Goal: Transaction & Acquisition: Purchase product/service

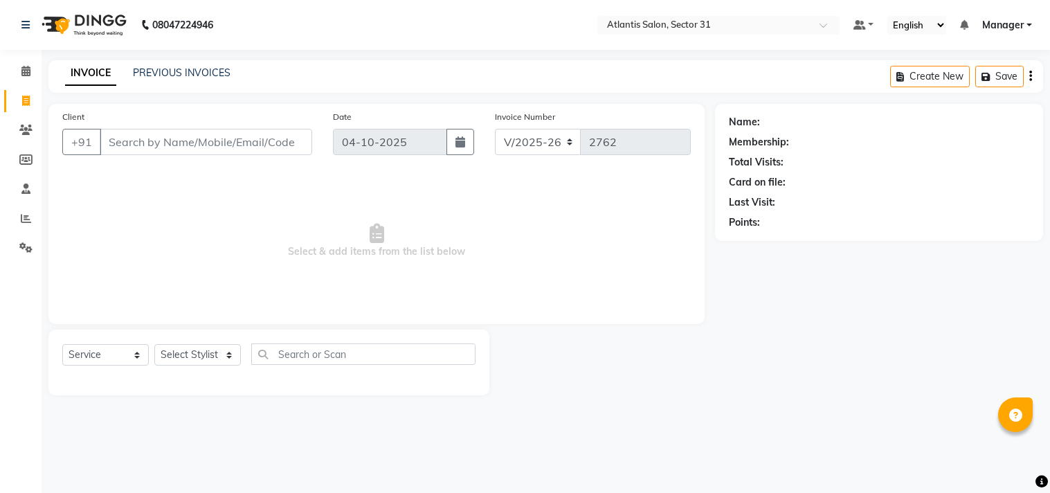
select select "4391"
select select "service"
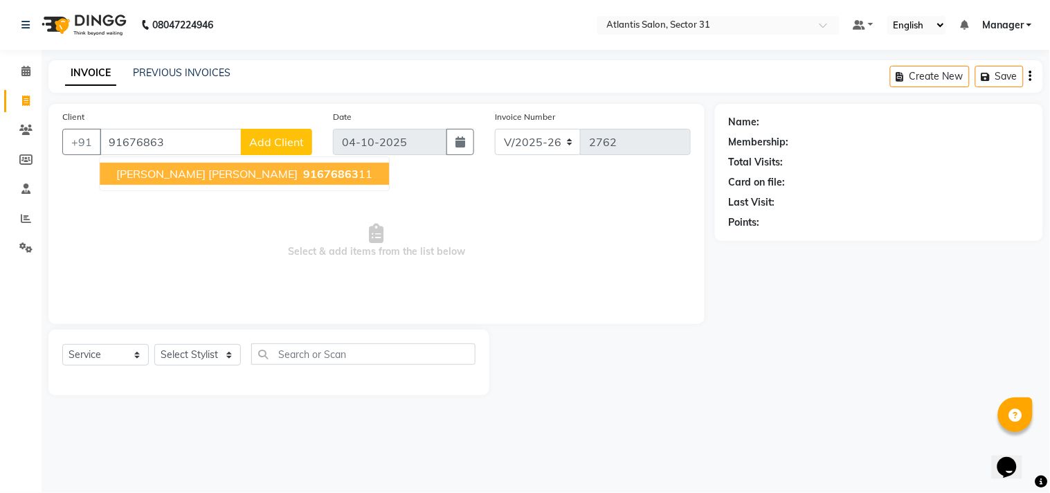
click at [303, 172] on span "91676863" at bounding box center [330, 174] width 55 height 14
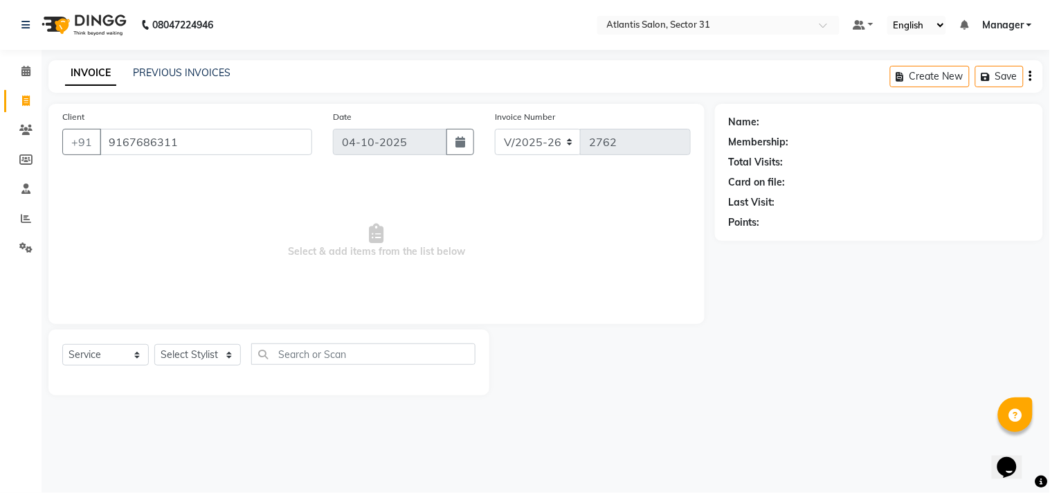
type input "9167686311"
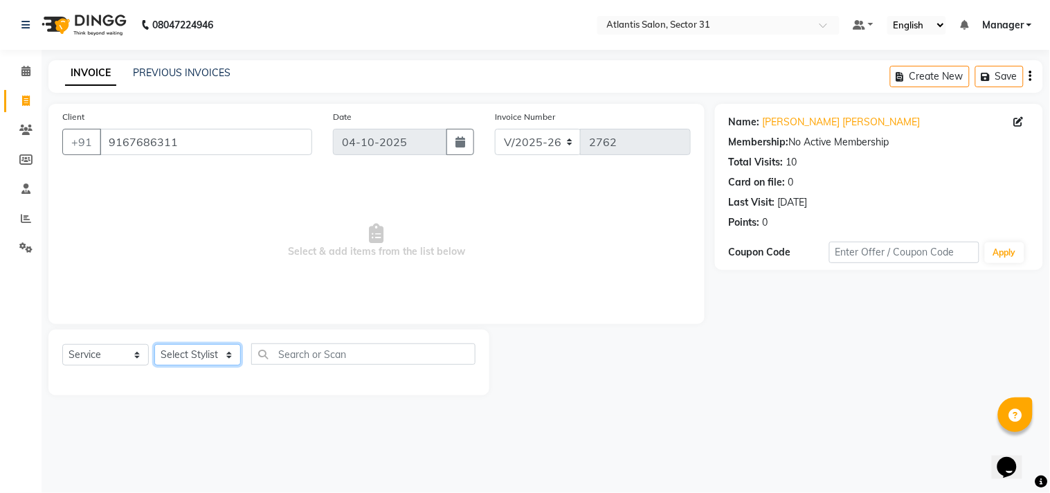
click at [176, 351] on select "Select Stylist [PERSON_NAME] [PERSON_NAME] Kavita Manager Staff 31 Staff ILD [P…" at bounding box center [197, 354] width 87 height 21
select select "62138"
click at [154, 345] on select "Select Stylist [PERSON_NAME] [PERSON_NAME] Kavita Manager Staff 31 Staff ILD [P…" at bounding box center [197, 354] width 87 height 21
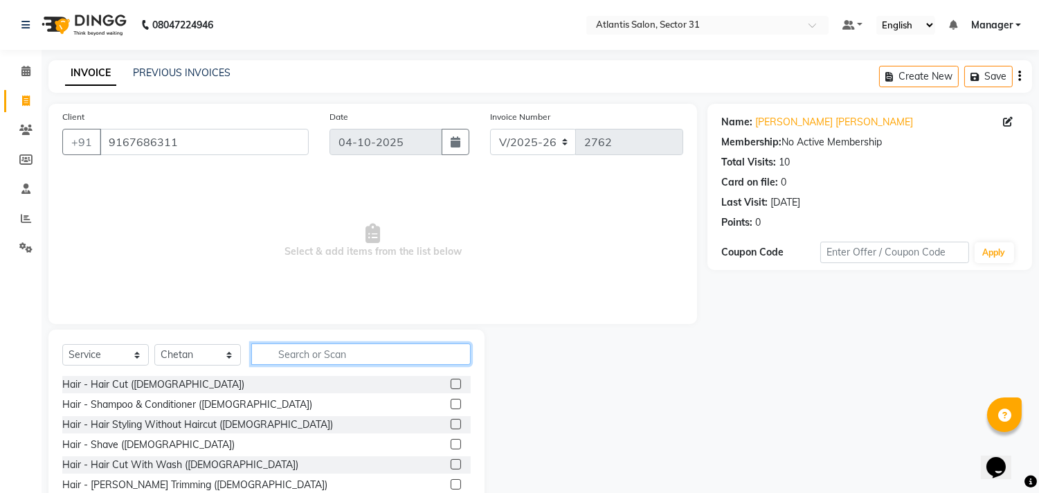
click at [402, 351] on input "text" at bounding box center [360, 353] width 219 height 21
click at [450, 381] on label at bounding box center [455, 384] width 10 height 10
click at [450, 381] on input "checkbox" at bounding box center [454, 384] width 9 height 9
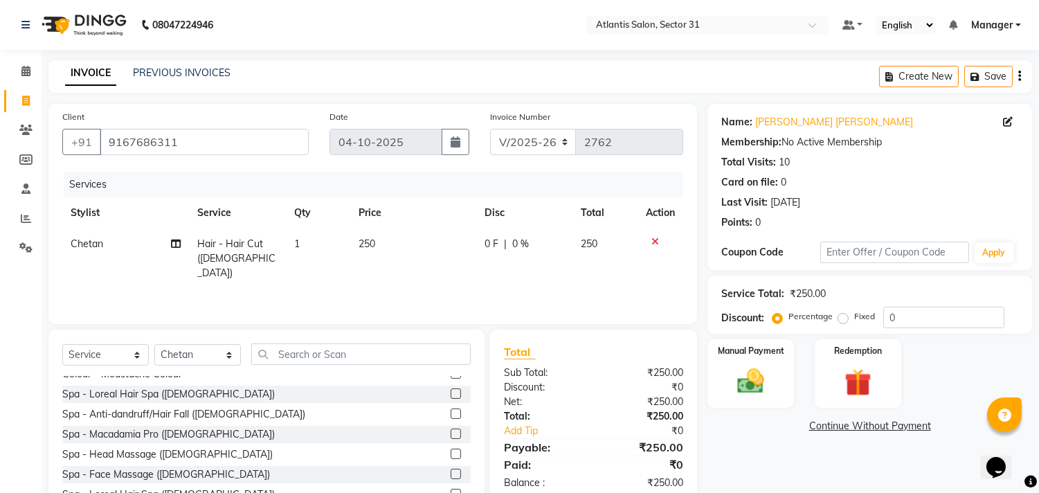
checkbox input "false"
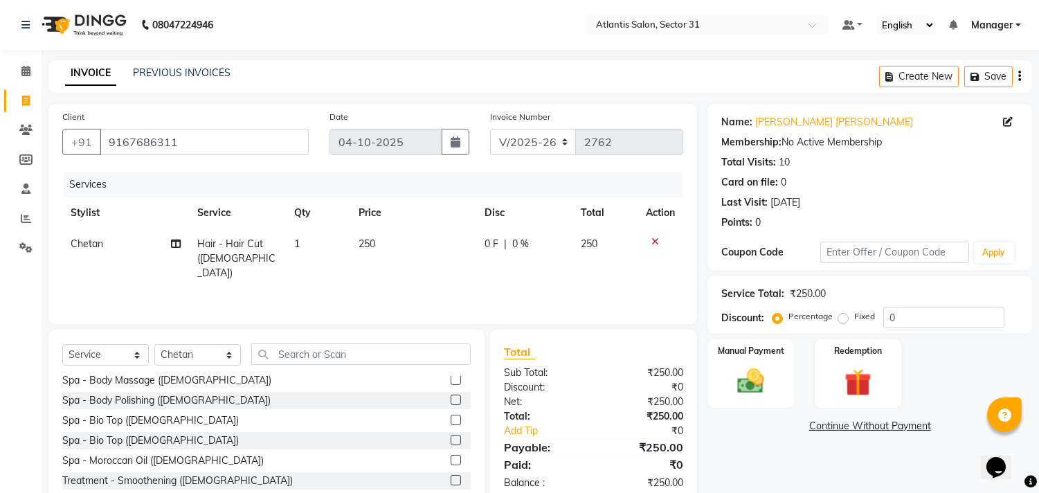
click at [751, 411] on div "Name: [PERSON_NAME] Sir T Membership: No Active Membership Total Visits: 10 Car…" at bounding box center [874, 319] width 335 height 430
click at [751, 350] on label "Manual Payment" at bounding box center [750, 349] width 69 height 13
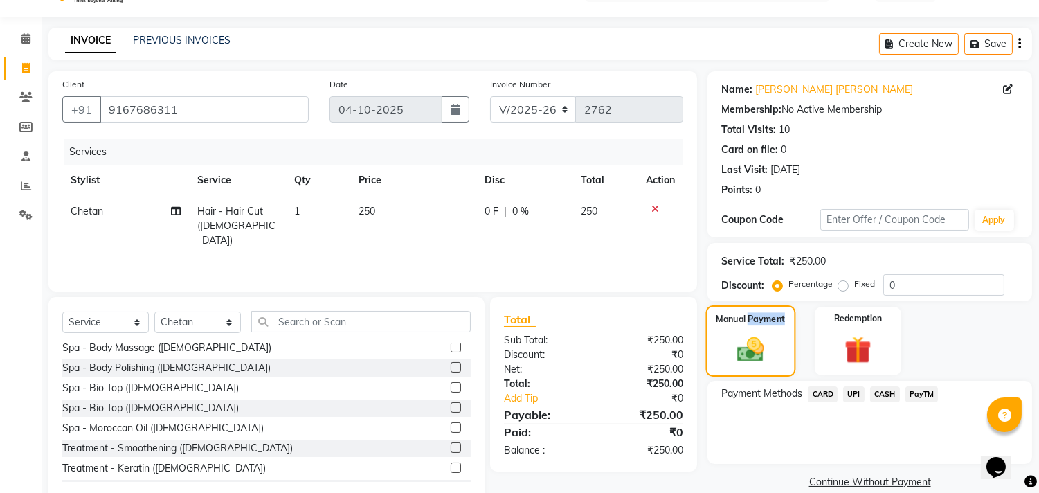
scroll to position [61, 0]
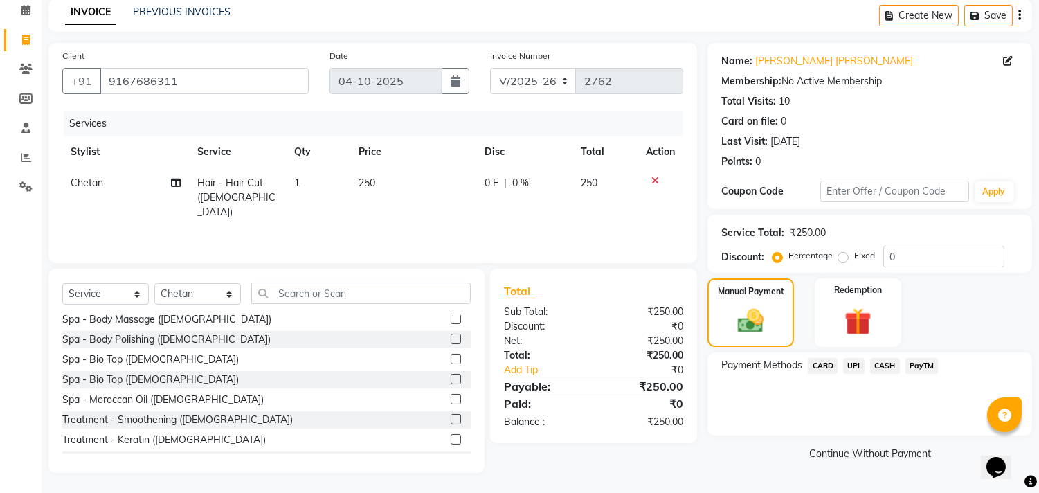
click at [859, 361] on span "UPI" at bounding box center [853, 366] width 21 height 16
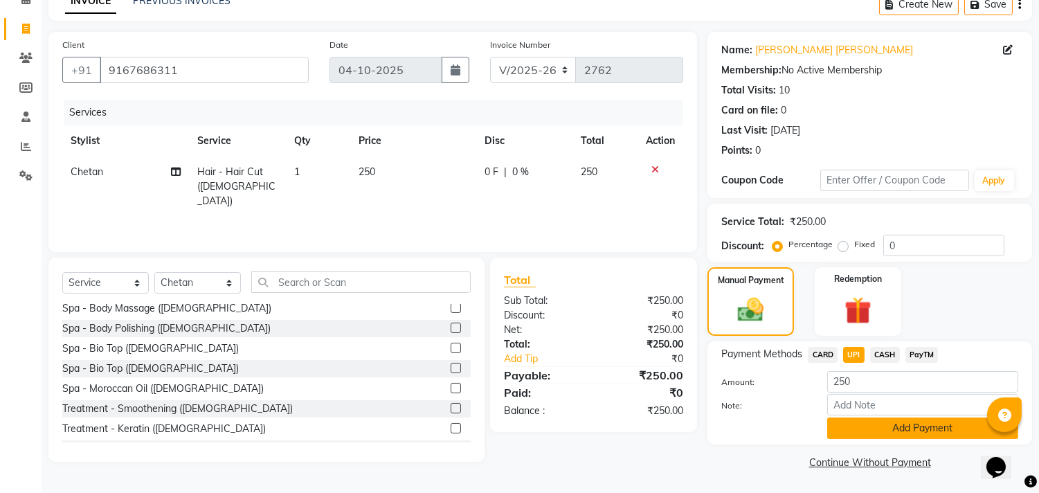
click at [891, 424] on button "Add Payment" at bounding box center [922, 427] width 191 height 21
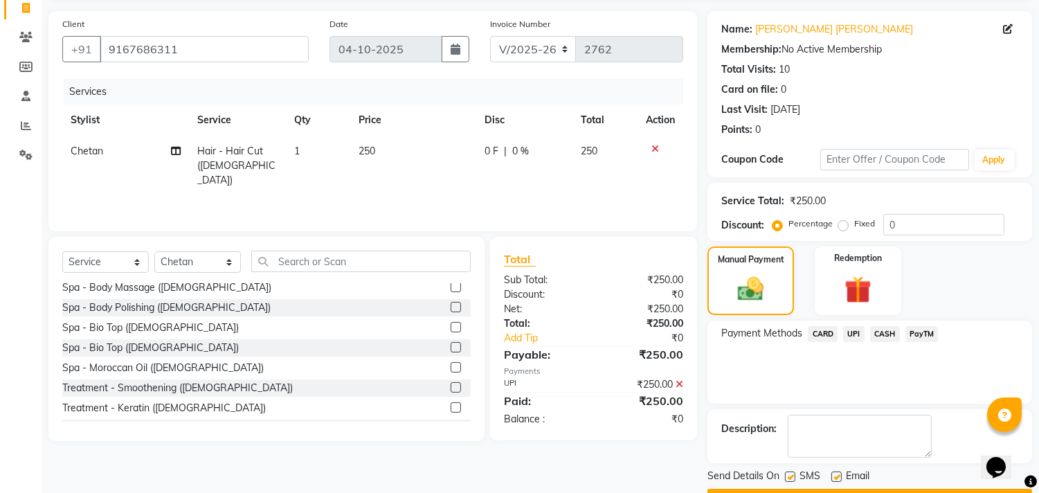
scroll to position [129, 0]
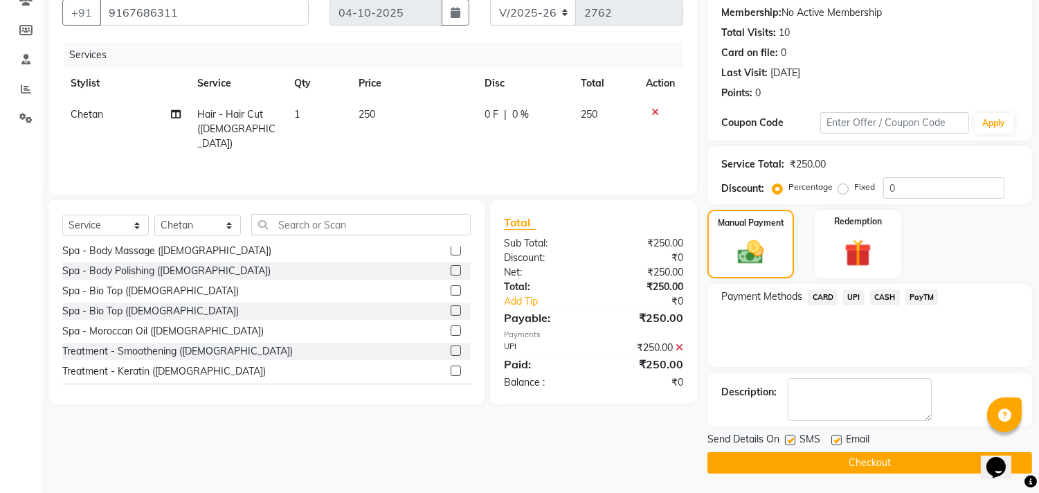
click at [812, 468] on button "Checkout" at bounding box center [869, 462] width 325 height 21
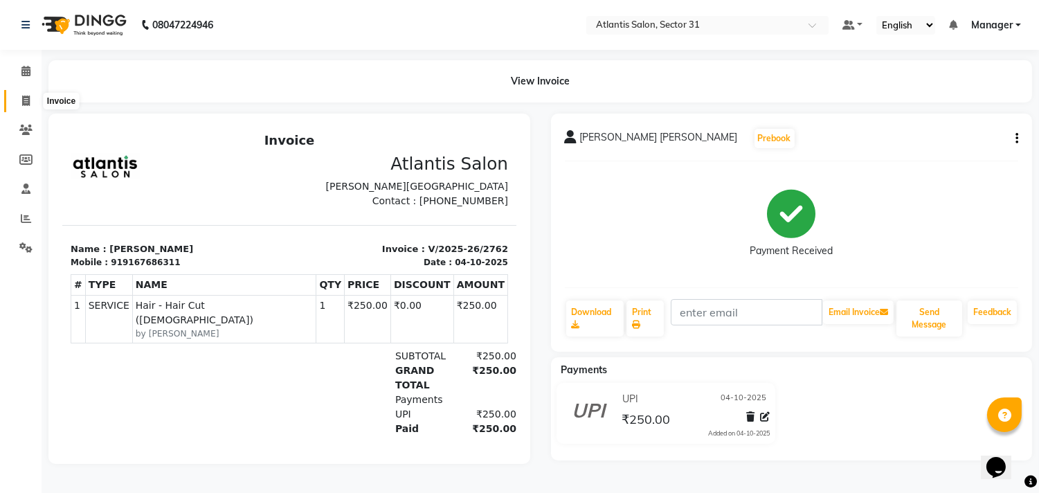
click at [23, 105] on icon at bounding box center [26, 100] width 8 height 10
select select "service"
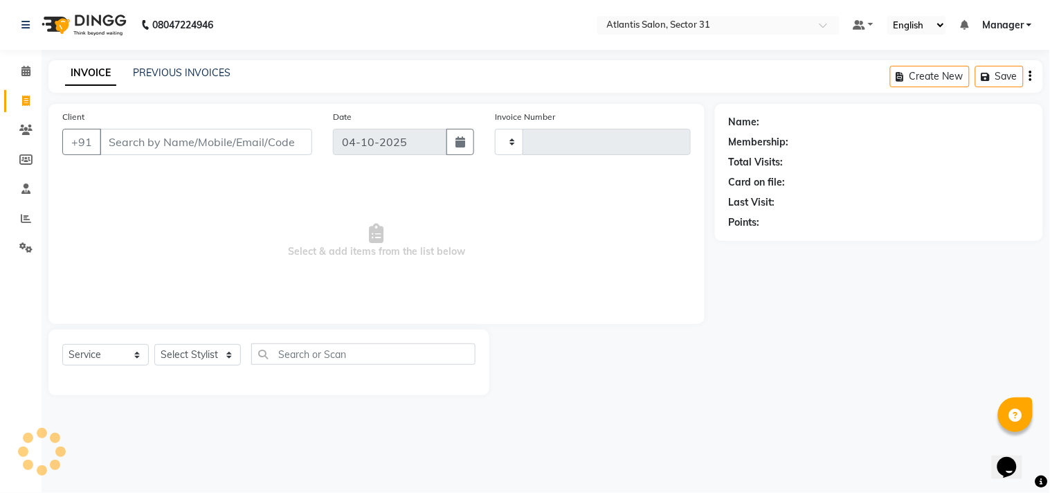
type input "2763"
select select "4391"
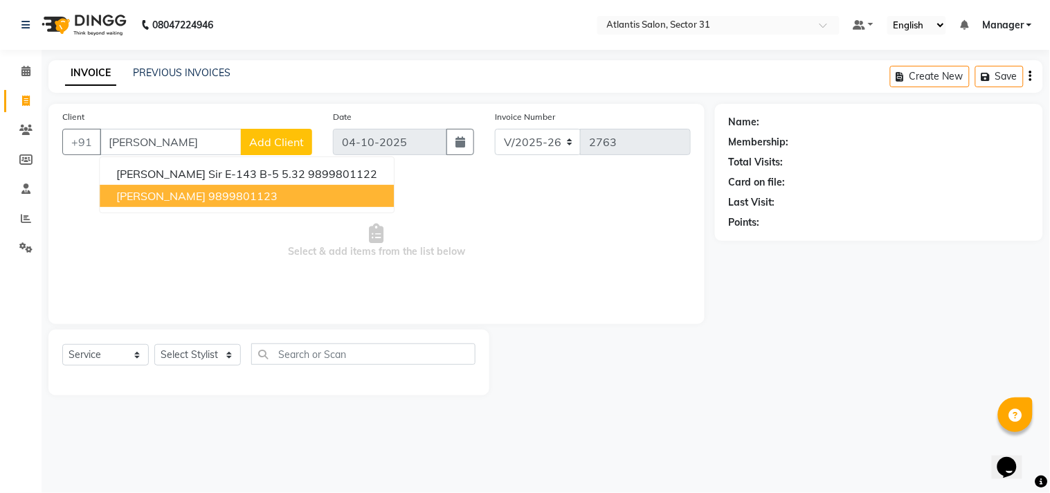
click at [224, 192] on ngb-highlight "9899801123" at bounding box center [242, 196] width 69 height 14
type input "9899801123"
click at [224, 192] on span "Select & add items from the list below" at bounding box center [376, 241] width 628 height 138
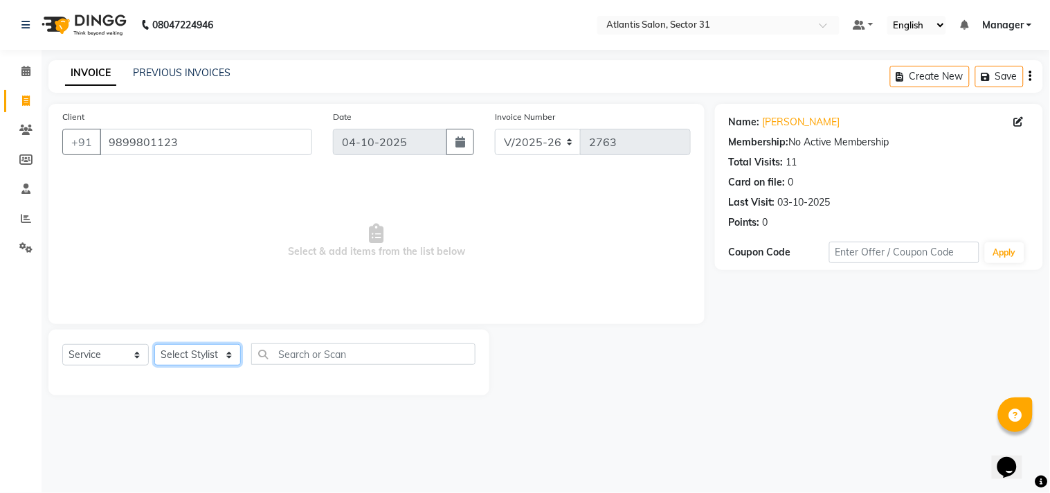
click at [197, 356] on select "Select Stylist [PERSON_NAME] [PERSON_NAME] Kavita Manager Staff 31 Staff ILD [P…" at bounding box center [197, 354] width 87 height 21
select select "93064"
click at [154, 345] on select "Select Stylist [PERSON_NAME] [PERSON_NAME] Kavita Manager Staff 31 Staff ILD [P…" at bounding box center [197, 354] width 87 height 21
click at [163, 333] on div "Select Service Product Membership Package Voucher Prepaid Gift Card Select Styl…" at bounding box center [268, 362] width 441 height 66
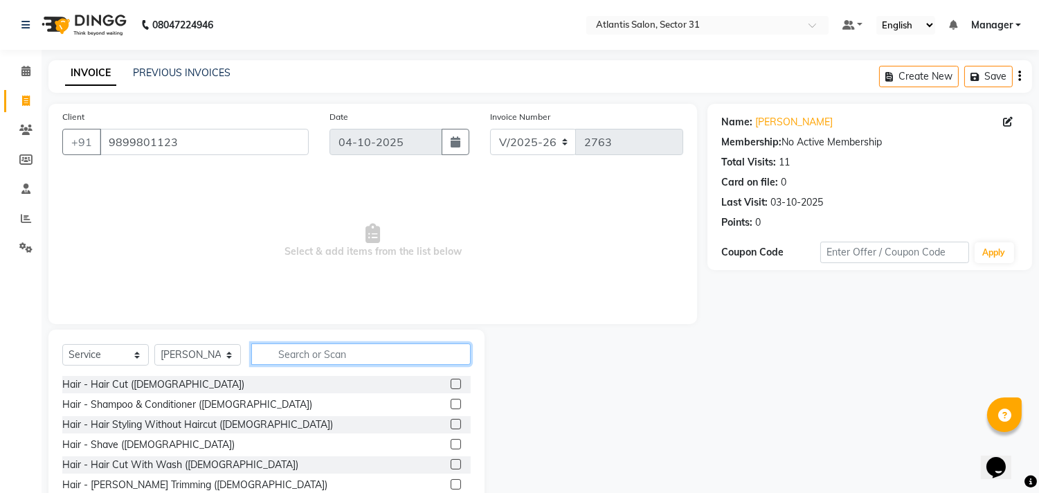
click at [321, 354] on input "text" at bounding box center [360, 353] width 219 height 21
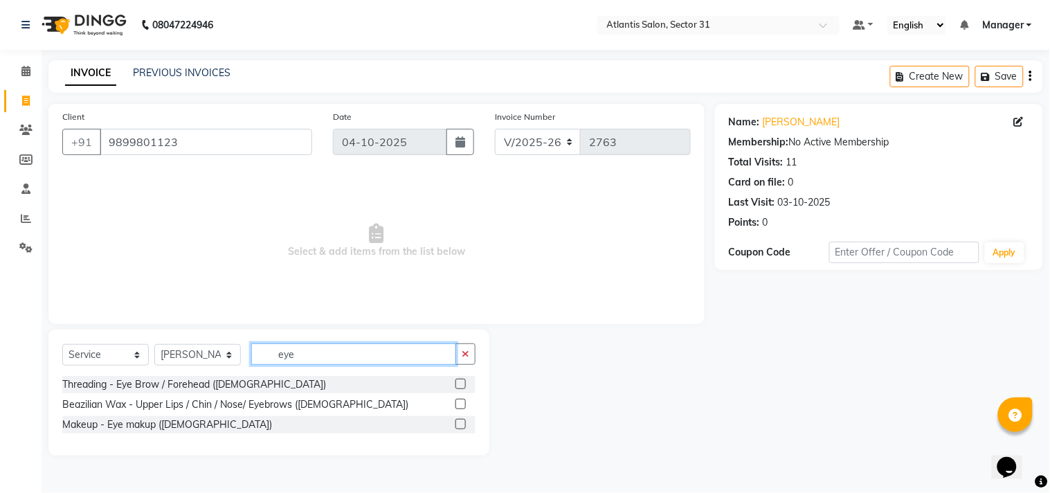
type input "eye"
click at [464, 388] on label at bounding box center [460, 384] width 10 height 10
click at [464, 388] on input "checkbox" at bounding box center [459, 384] width 9 height 9
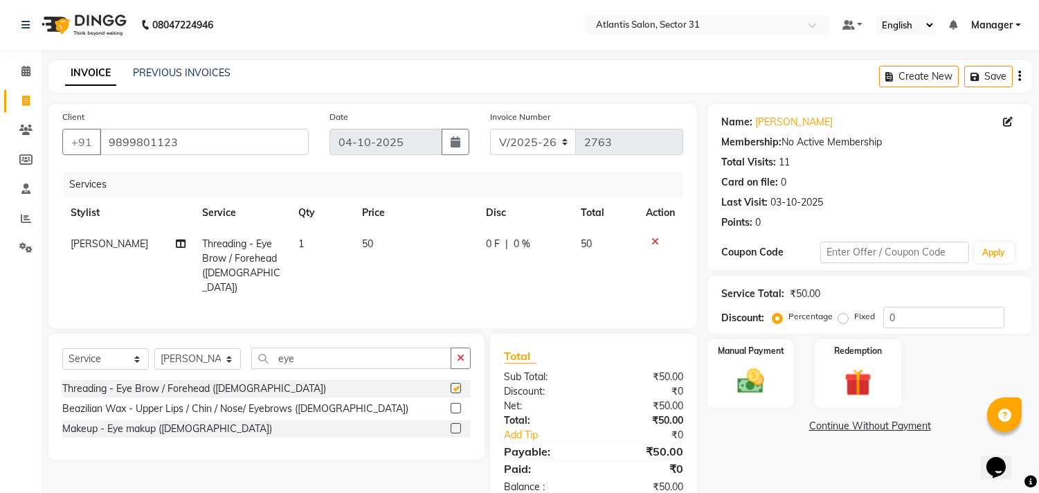
checkbox input "false"
click at [382, 362] on input "eye" at bounding box center [351, 357] width 200 height 21
type input "e"
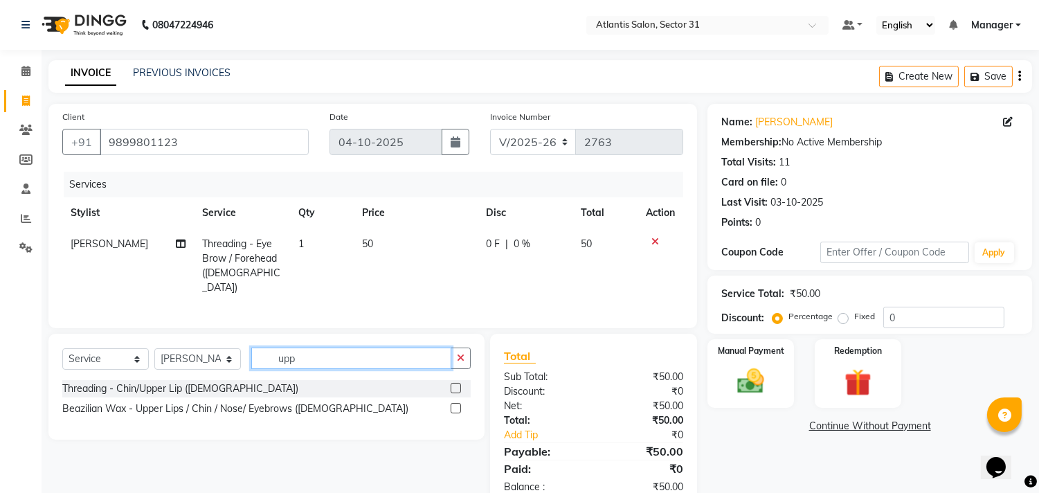
type input "upp"
click at [453, 383] on label at bounding box center [455, 388] width 10 height 10
click at [453, 384] on input "checkbox" at bounding box center [454, 388] width 9 height 9
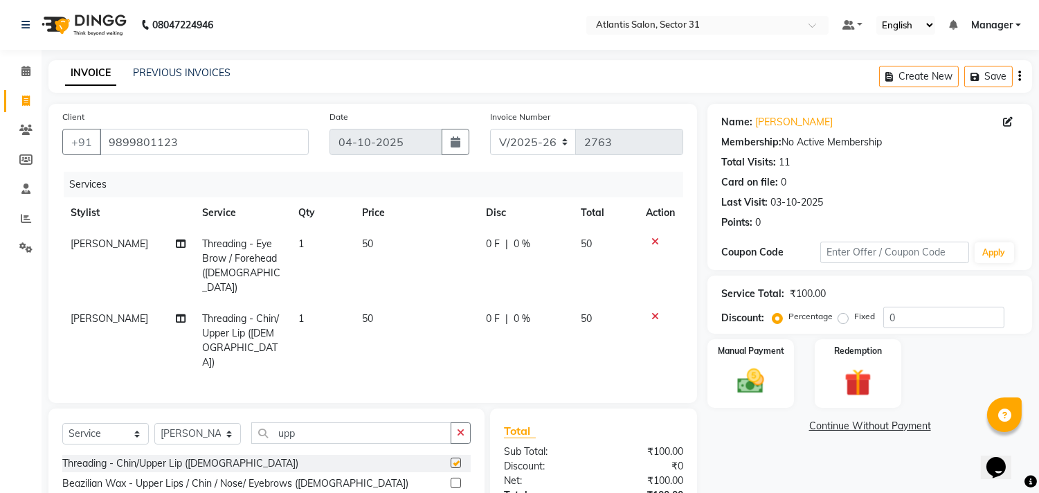
checkbox input "false"
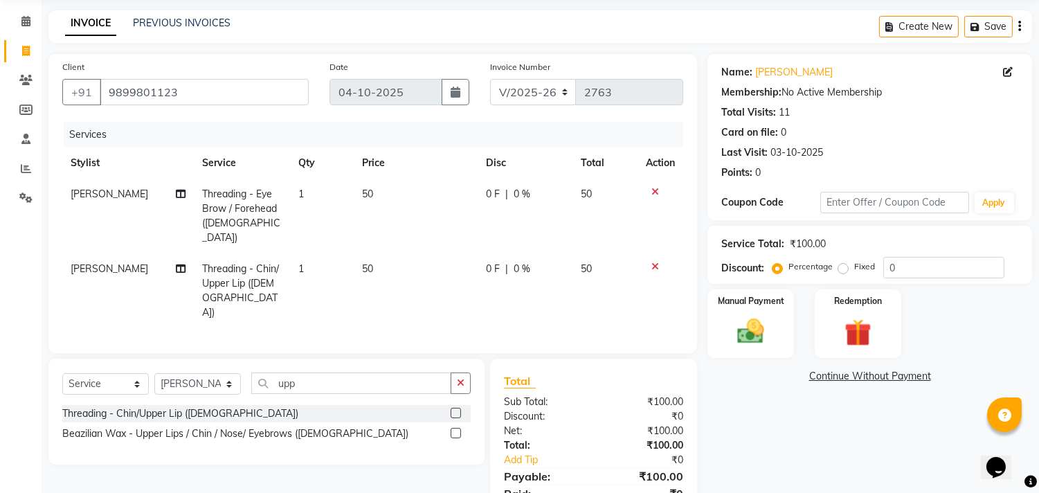
scroll to position [93, 0]
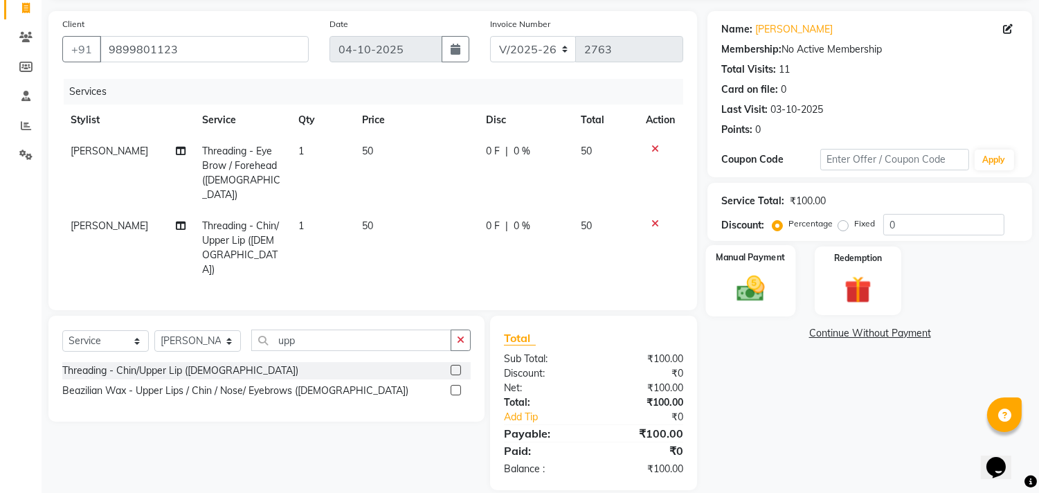
click at [729, 284] on img at bounding box center [751, 289] width 46 height 33
click at [729, 282] on img at bounding box center [751, 289] width 46 height 33
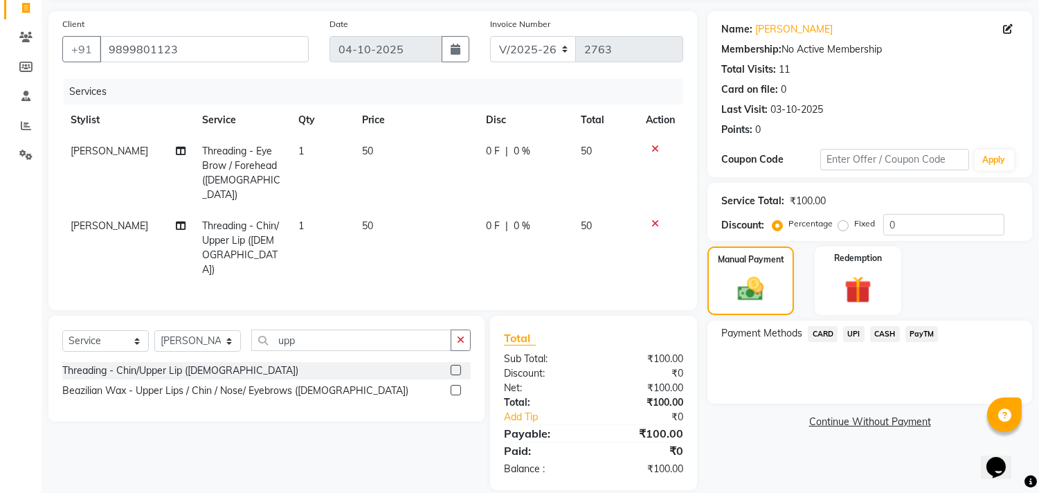
click at [891, 328] on span "CASH" at bounding box center [885, 334] width 30 height 16
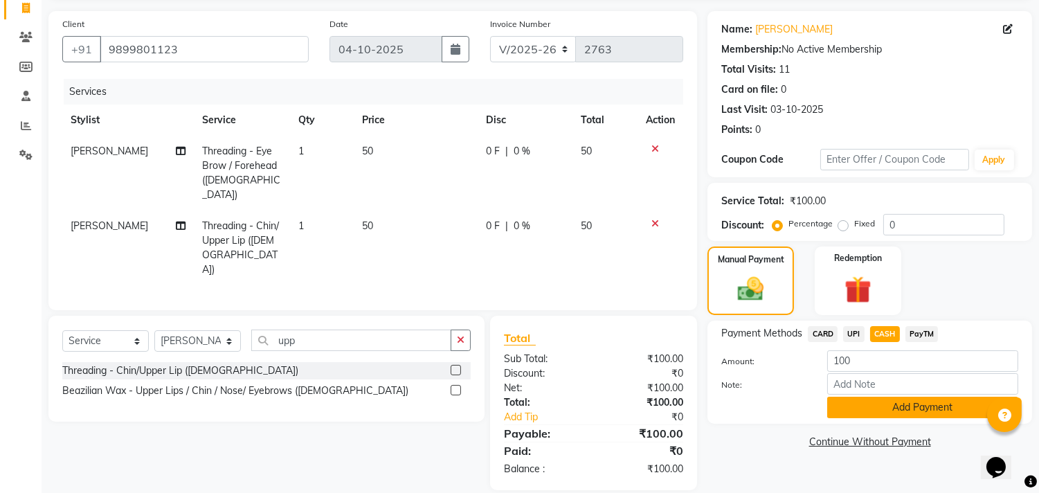
click at [889, 409] on button "Add Payment" at bounding box center [922, 407] width 191 height 21
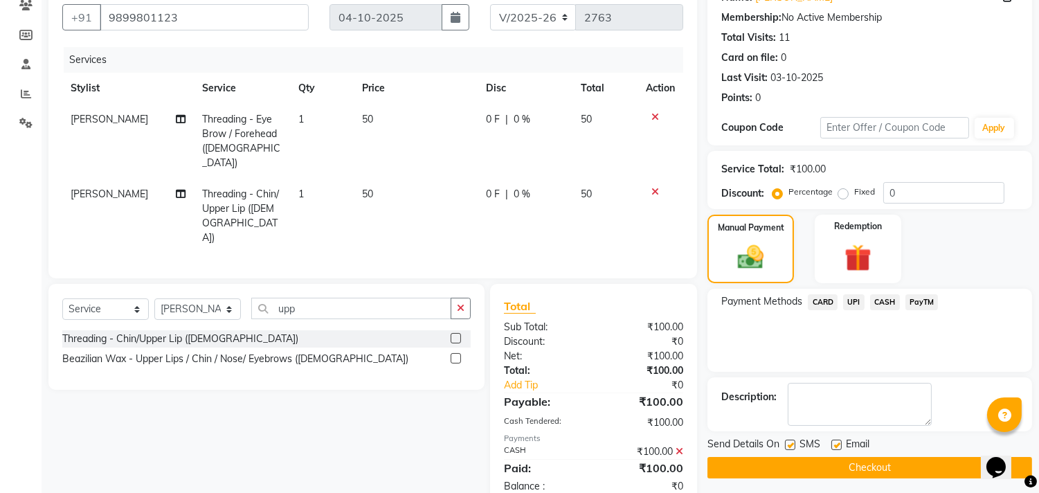
scroll to position [142, 0]
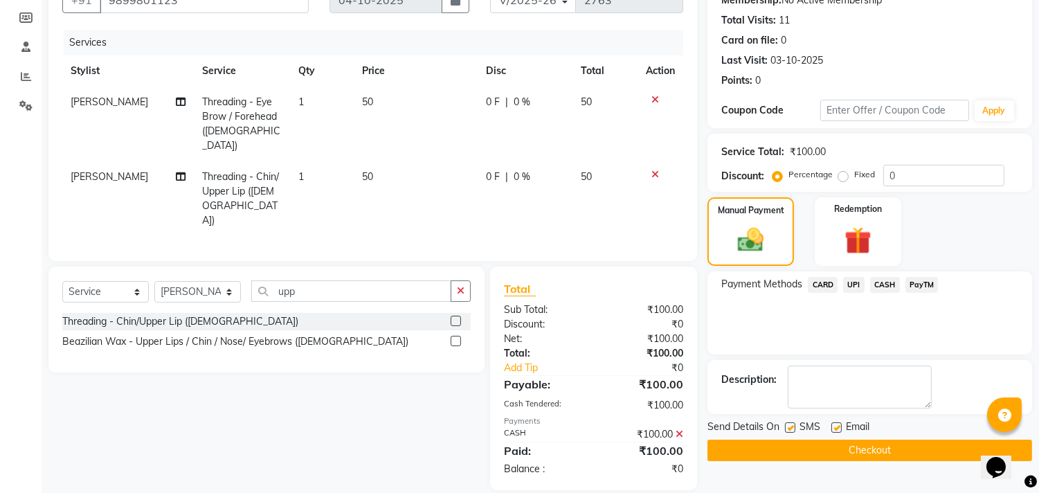
click at [891, 450] on button "Checkout" at bounding box center [869, 449] width 325 height 21
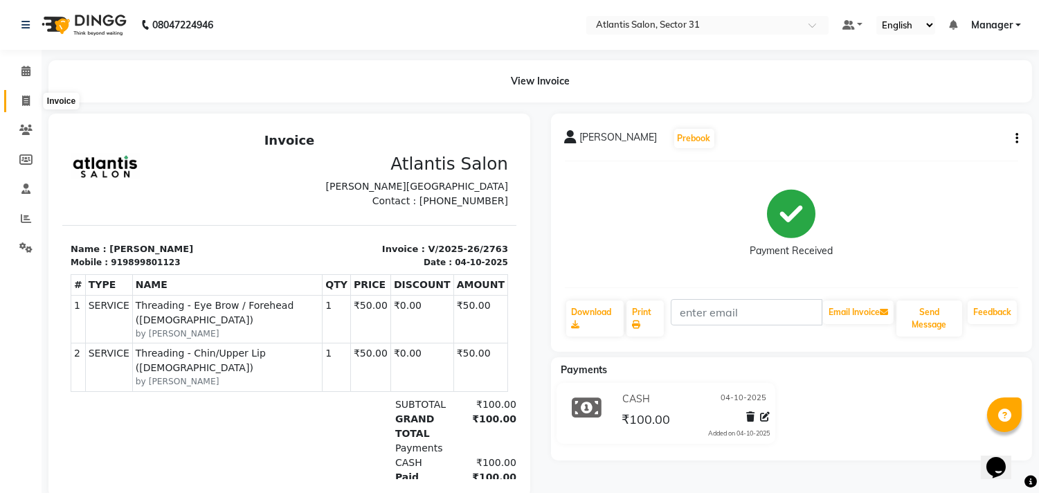
click at [28, 99] on icon at bounding box center [26, 100] width 8 height 10
select select "service"
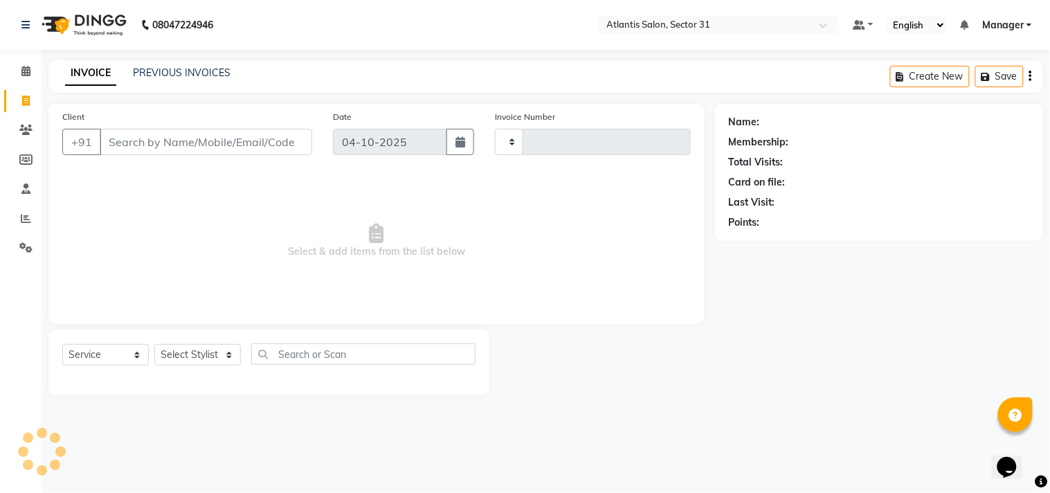
type input "2764"
select select "4391"
click at [187, 149] on input "Client" at bounding box center [206, 142] width 212 height 26
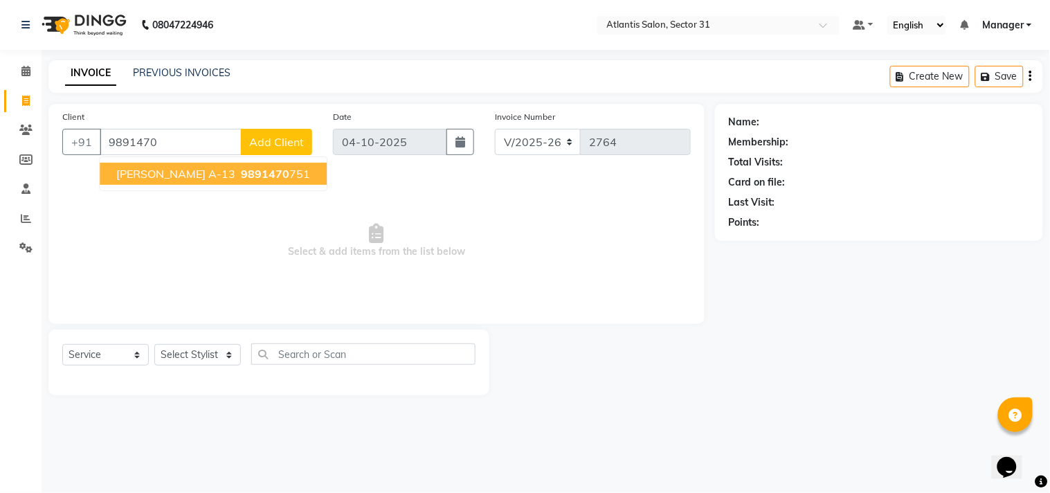
click at [238, 175] on ngb-highlight "9891470 751" at bounding box center [274, 174] width 72 height 14
type input "9891470751"
click at [210, 175] on span "Select & add items from the list below" at bounding box center [376, 241] width 628 height 138
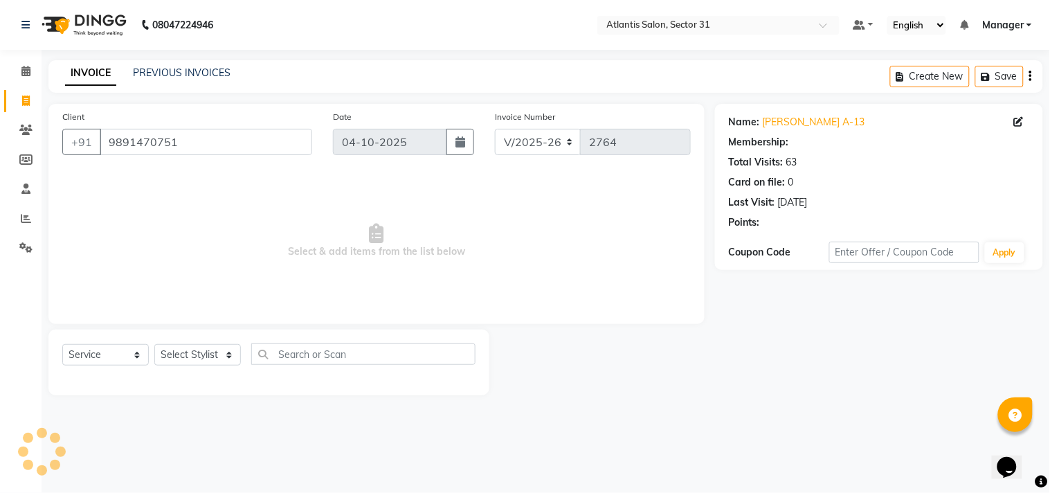
select select "1: Object"
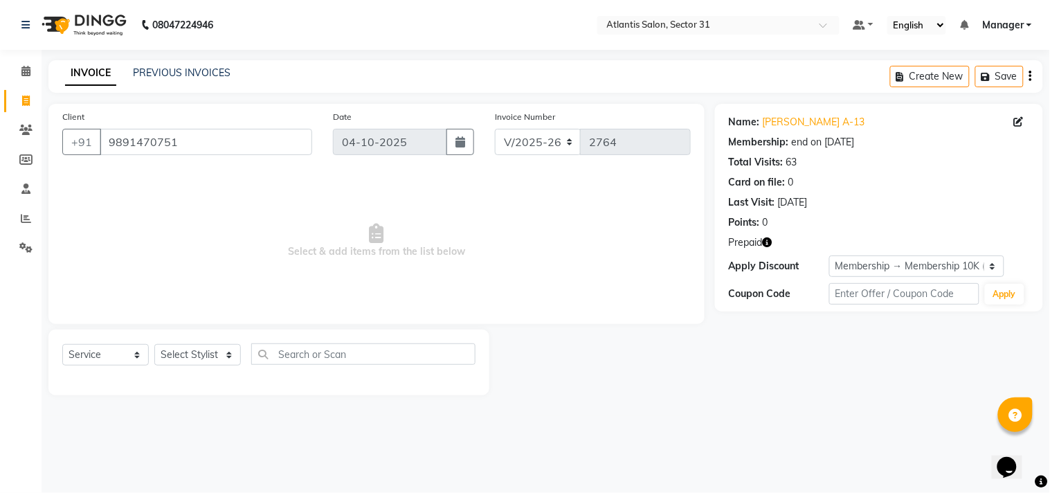
click at [767, 242] on icon "button" at bounding box center [768, 242] width 10 height 10
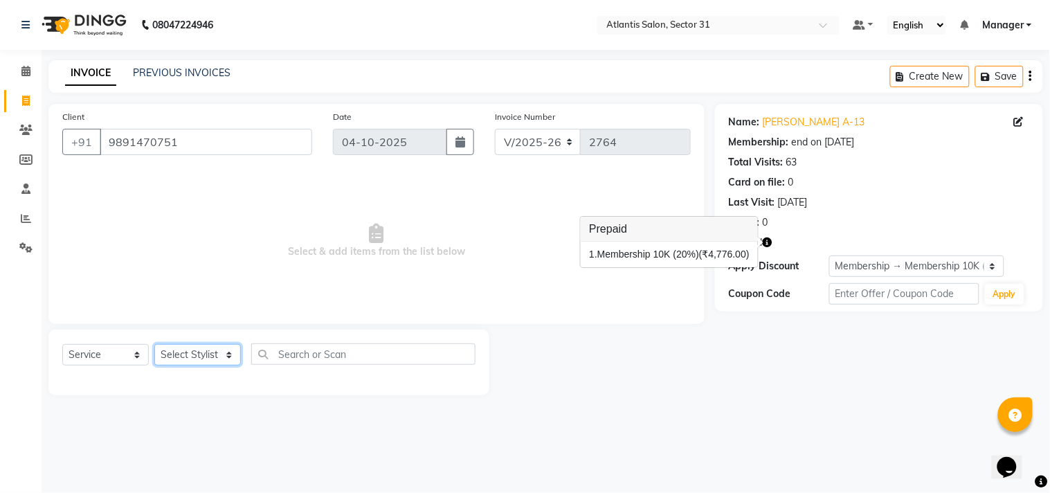
click at [210, 347] on select "Select Stylist [PERSON_NAME] [PERSON_NAME] Kavita Manager Staff 31 Staff ILD [P…" at bounding box center [197, 354] width 87 height 21
click at [203, 356] on select "Select Stylist [PERSON_NAME] [PERSON_NAME] Kavita Manager Staff 31 Staff ILD [P…" at bounding box center [197, 354] width 87 height 21
select select "33510"
click at [154, 345] on select "Select Stylist [PERSON_NAME] [PERSON_NAME] Kavita Manager Staff 31 Staff ILD [P…" at bounding box center [197, 354] width 87 height 21
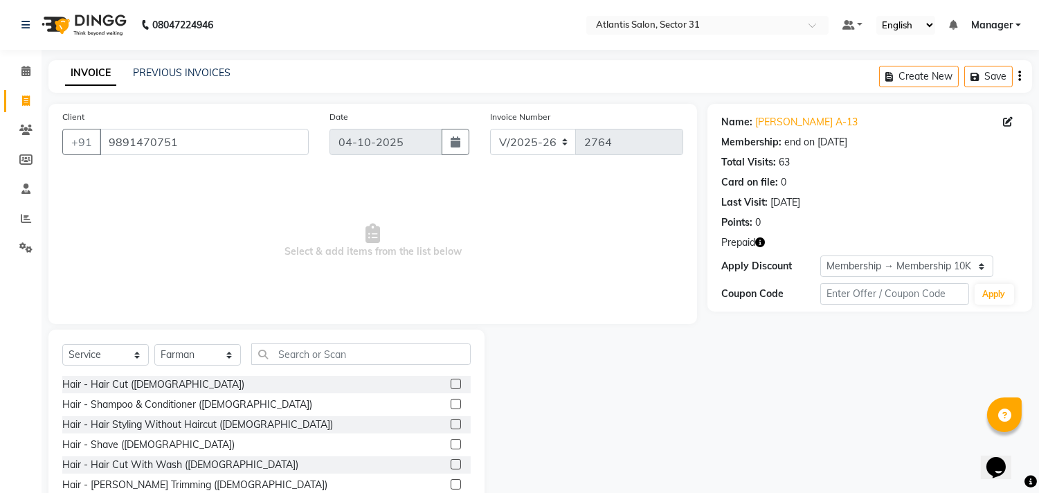
click at [127, 376] on div "Hair - Hair Cut ([DEMOGRAPHIC_DATA])" at bounding box center [266, 384] width 408 height 17
click at [127, 381] on div "Hair - Hair Cut ([DEMOGRAPHIC_DATA])" at bounding box center [153, 384] width 182 height 15
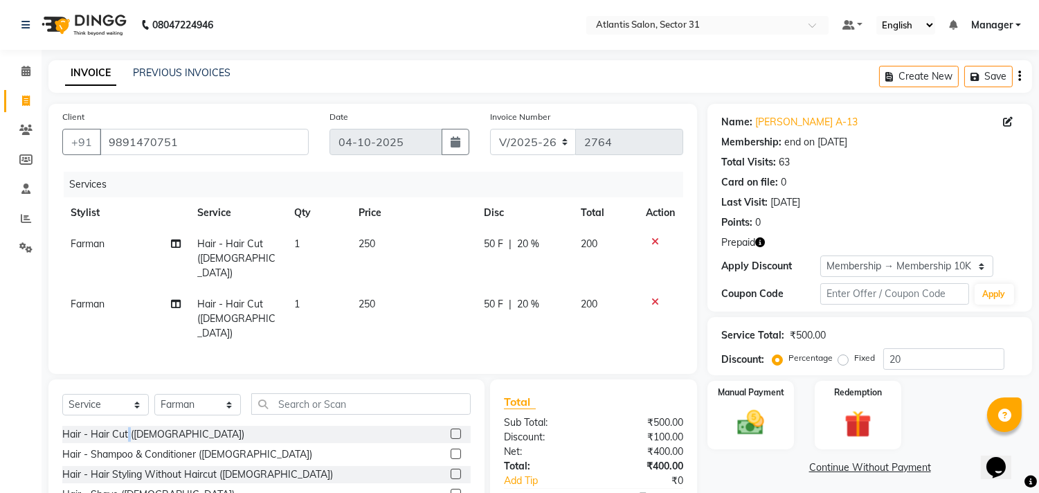
checkbox input "false"
click at [652, 297] on icon at bounding box center [655, 302] width 8 height 10
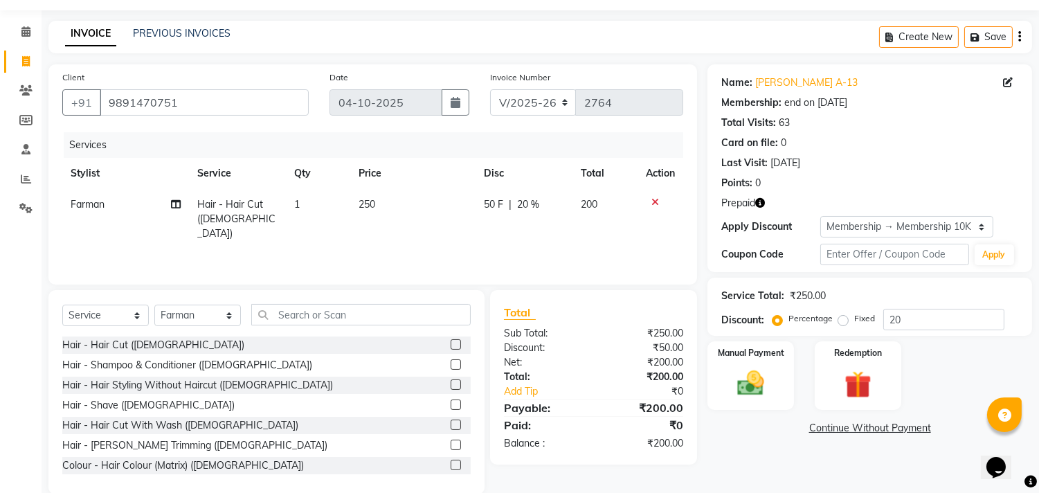
scroll to position [61, 0]
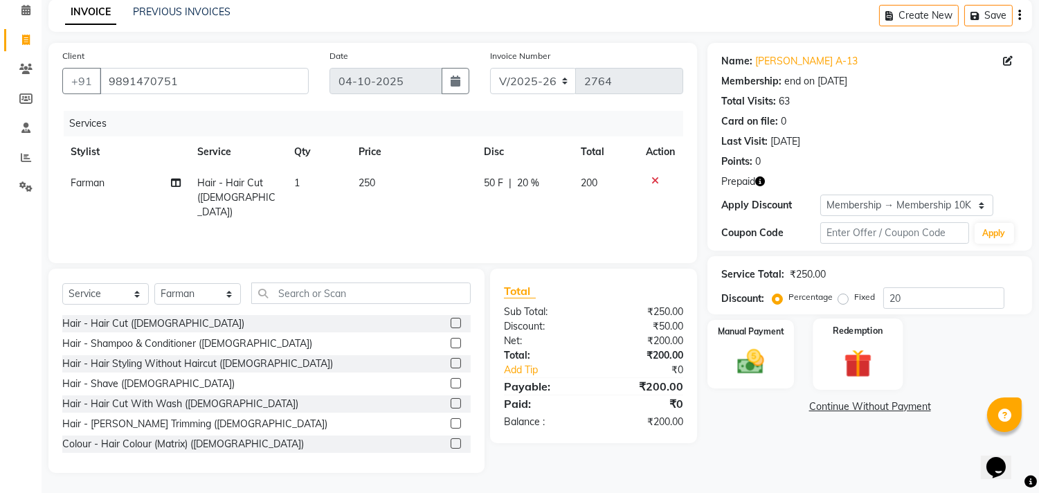
click at [860, 364] on img at bounding box center [858, 363] width 46 height 35
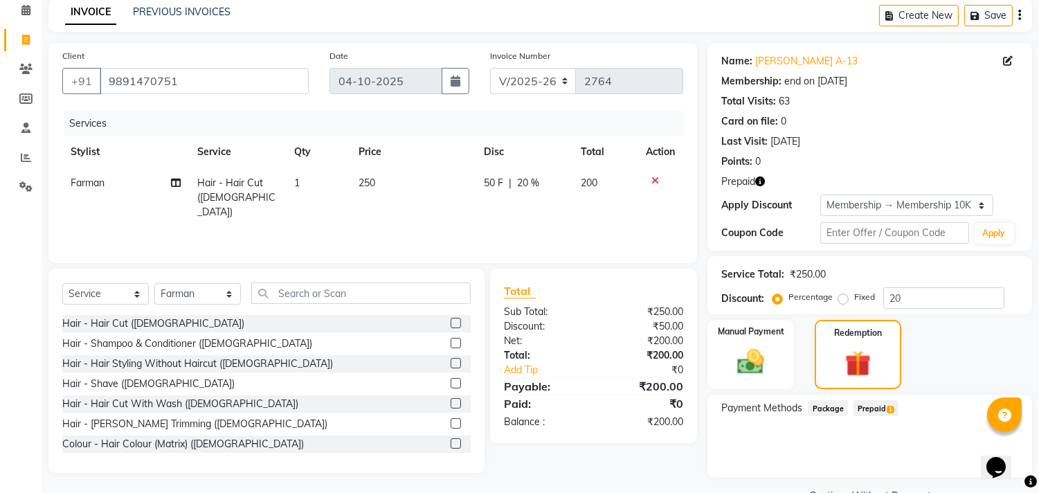
click at [871, 400] on span "Prepaid 1" at bounding box center [875, 408] width 45 height 16
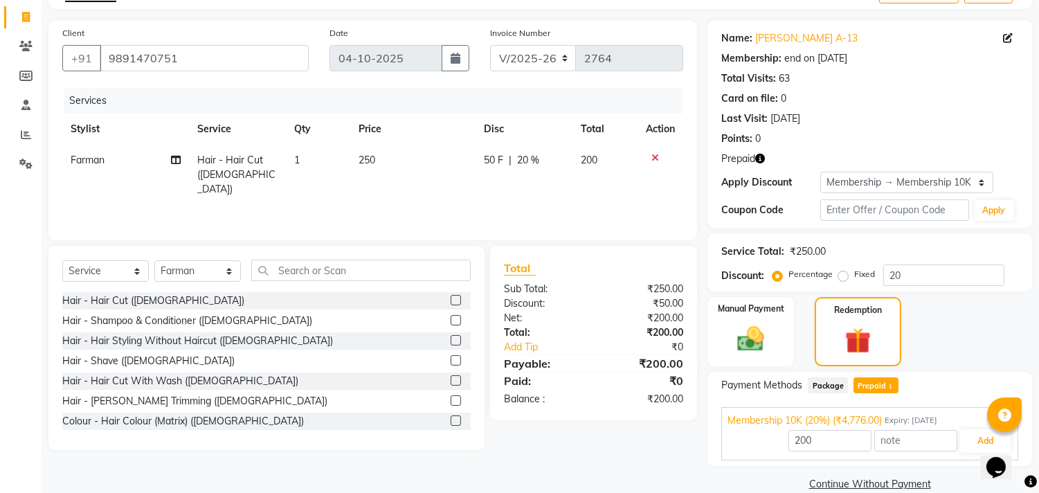
scroll to position [105, 0]
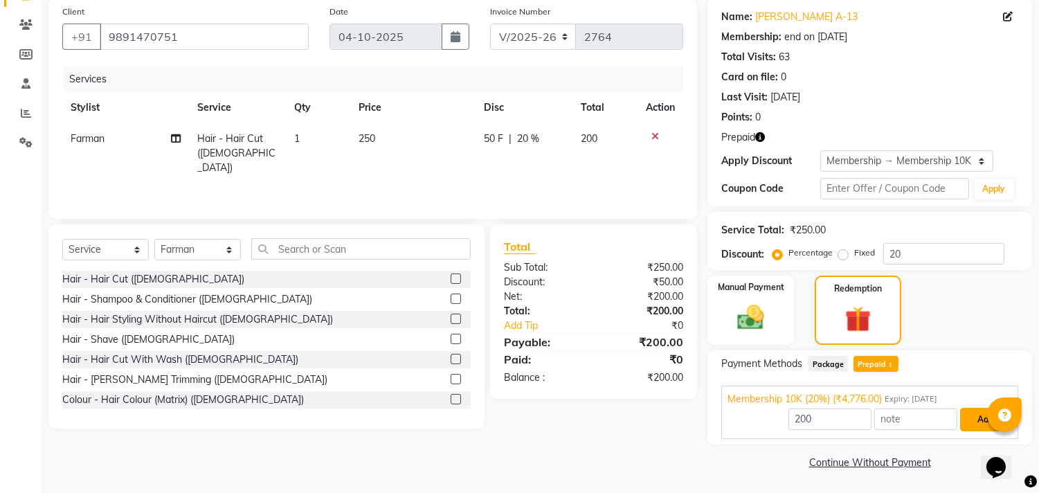
click at [977, 417] on button "Add" at bounding box center [985, 420] width 51 height 24
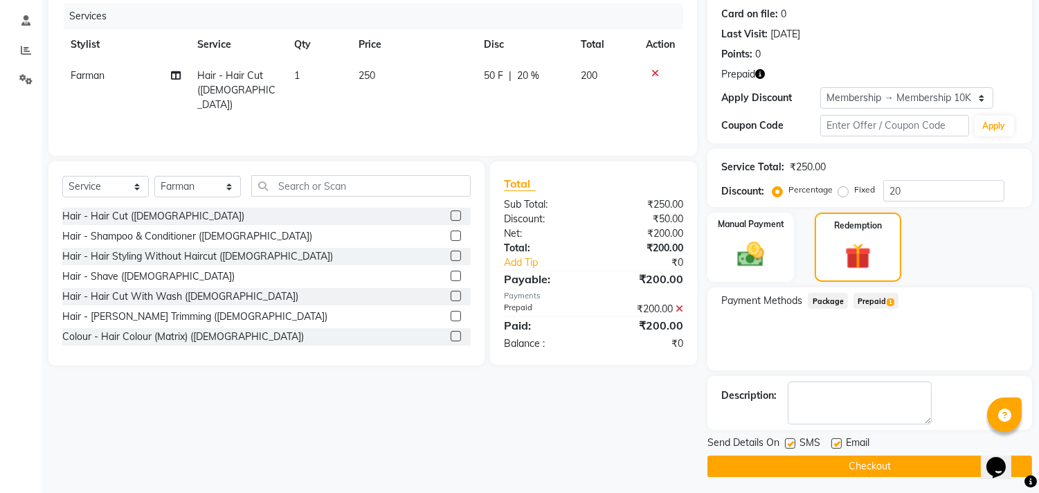
scroll to position [172, 0]
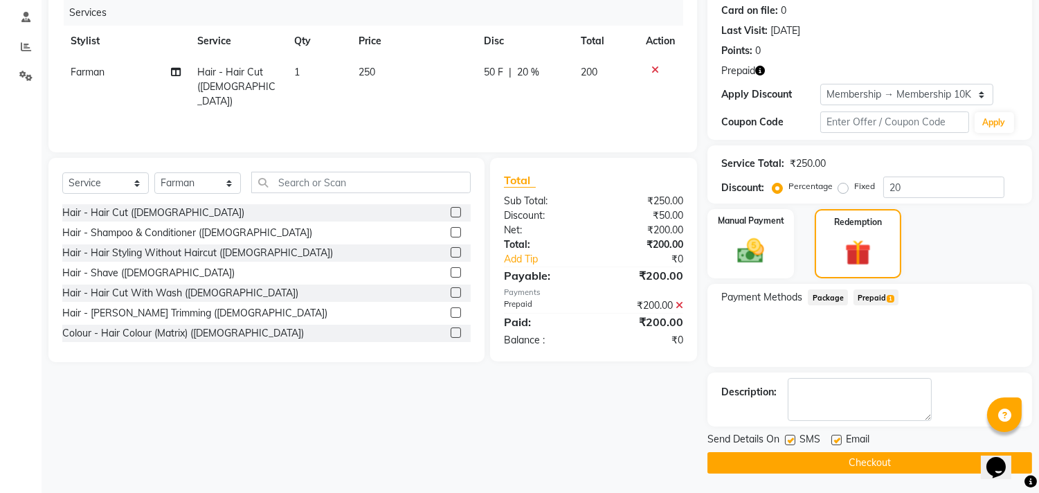
click at [954, 457] on button "Checkout" at bounding box center [869, 462] width 325 height 21
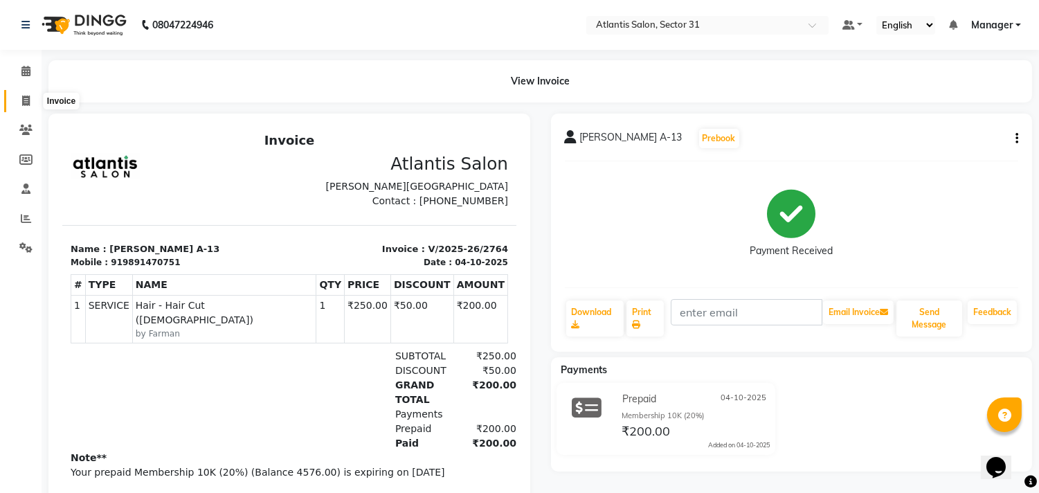
click at [17, 102] on span at bounding box center [26, 101] width 24 height 16
select select "service"
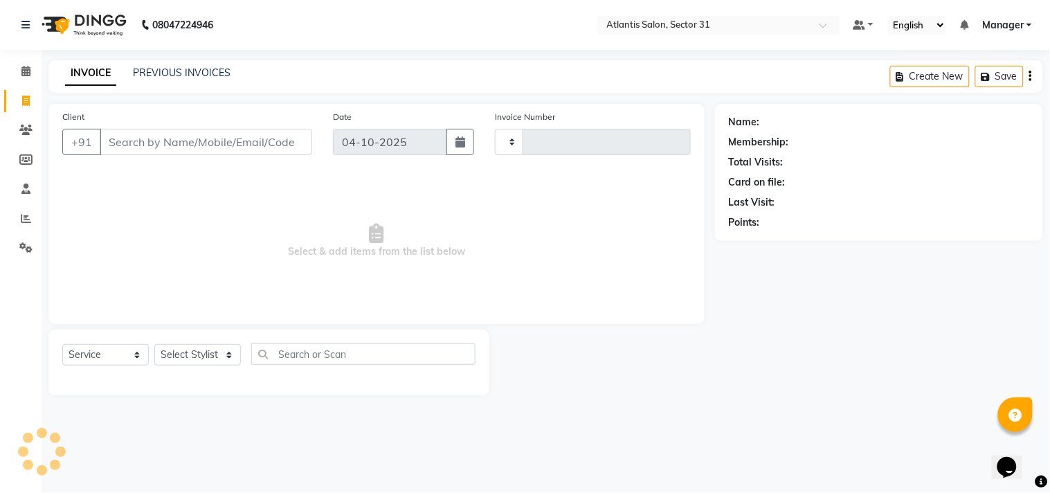
click at [190, 149] on input "Client" at bounding box center [206, 142] width 212 height 26
click at [190, 148] on input "Client" at bounding box center [206, 142] width 212 height 26
type input "99"
type input "2765"
select select "4391"
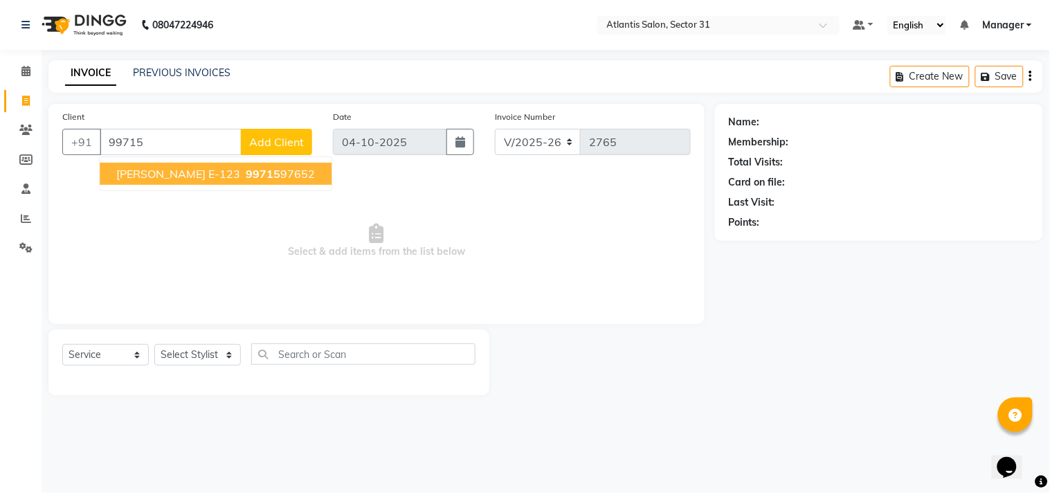
click at [246, 170] on span "99715" at bounding box center [263, 174] width 35 height 14
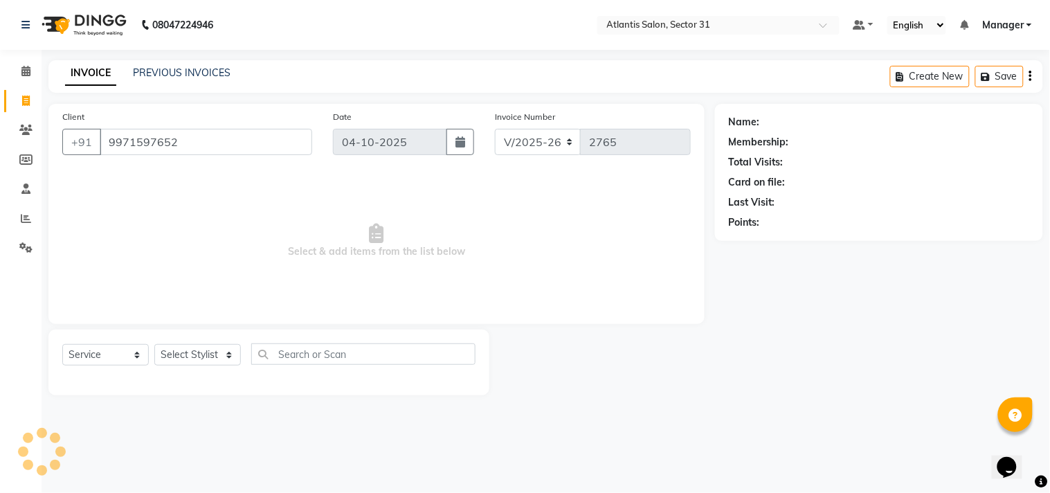
type input "9971597652"
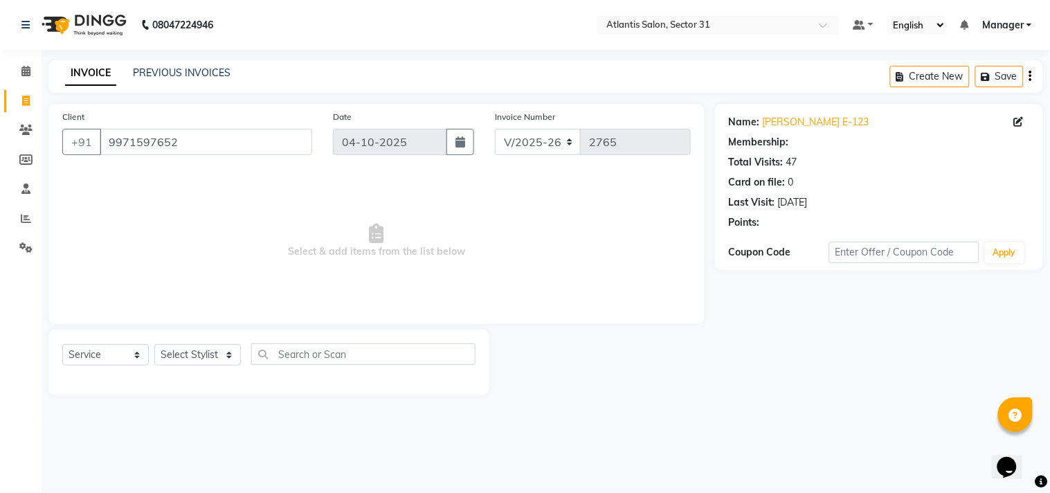
select select "1: Object"
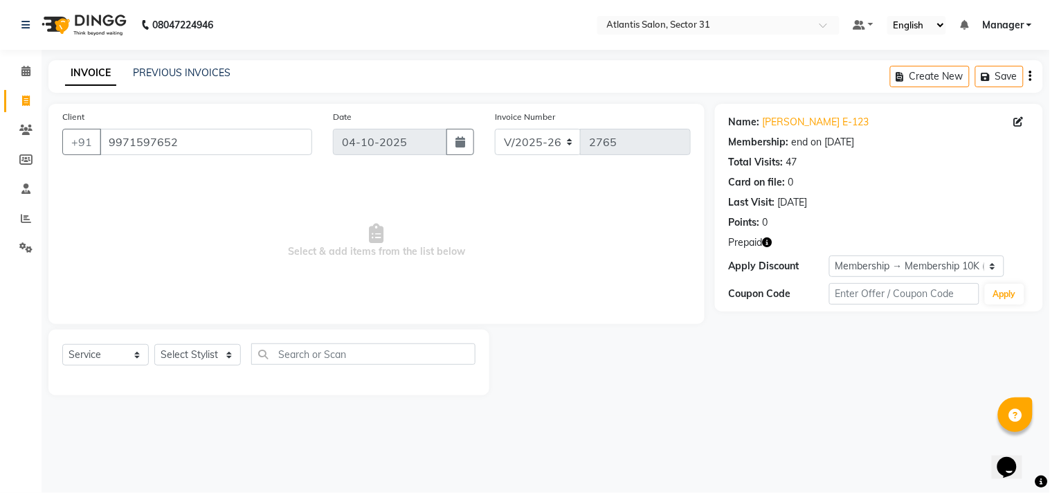
click at [772, 242] on icon "button" at bounding box center [768, 242] width 10 height 10
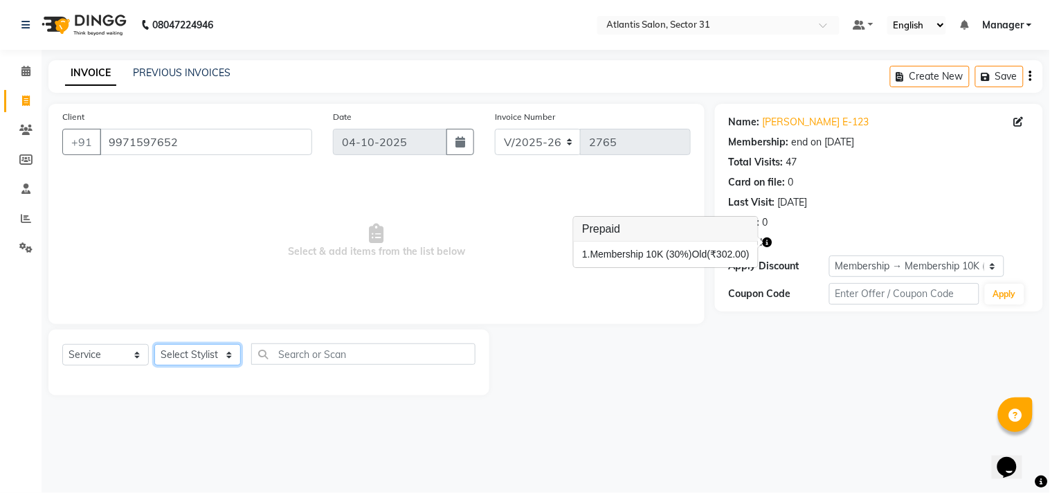
click at [205, 360] on select "Select Stylist [PERSON_NAME] [PERSON_NAME] Kavita Manager Staff 31 Staff ILD [P…" at bounding box center [197, 354] width 87 height 21
click at [154, 345] on select "Select Stylist [PERSON_NAME] [PERSON_NAME] Kavita Manager Staff 31 Staff ILD [P…" at bounding box center [197, 354] width 87 height 21
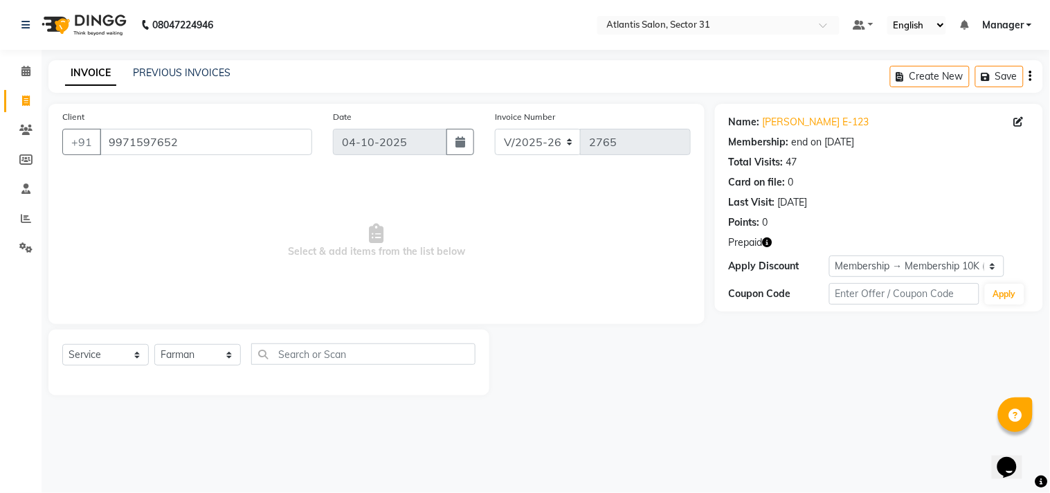
click at [222, 224] on span "Select & add items from the list below" at bounding box center [376, 241] width 628 height 138
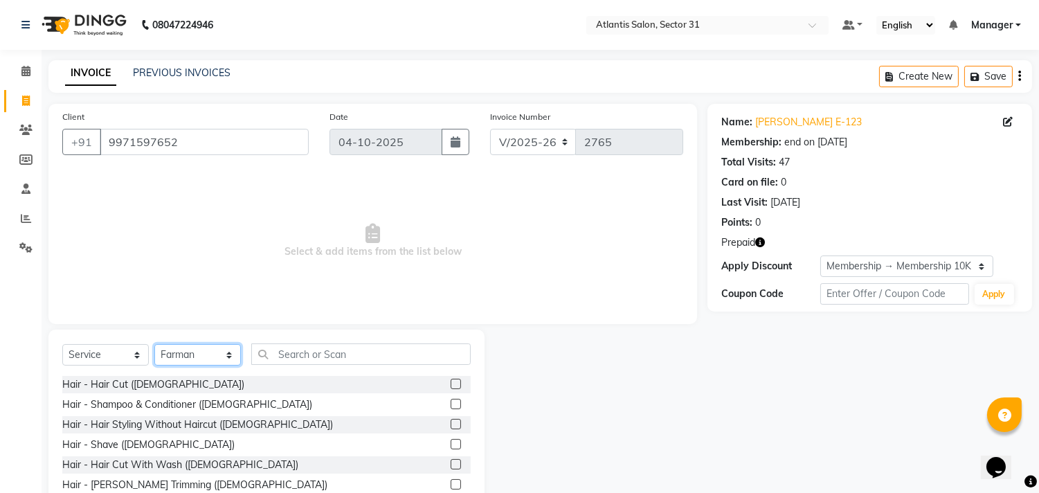
click at [201, 361] on select "Select Stylist [PERSON_NAME] [PERSON_NAME] Kavita Manager Staff 31 Staff ILD [P…" at bounding box center [197, 354] width 87 height 21
select select "82225"
click at [154, 345] on select "Select Stylist [PERSON_NAME] [PERSON_NAME] Kavita Manager Staff 31 Staff ILD [P…" at bounding box center [197, 354] width 87 height 21
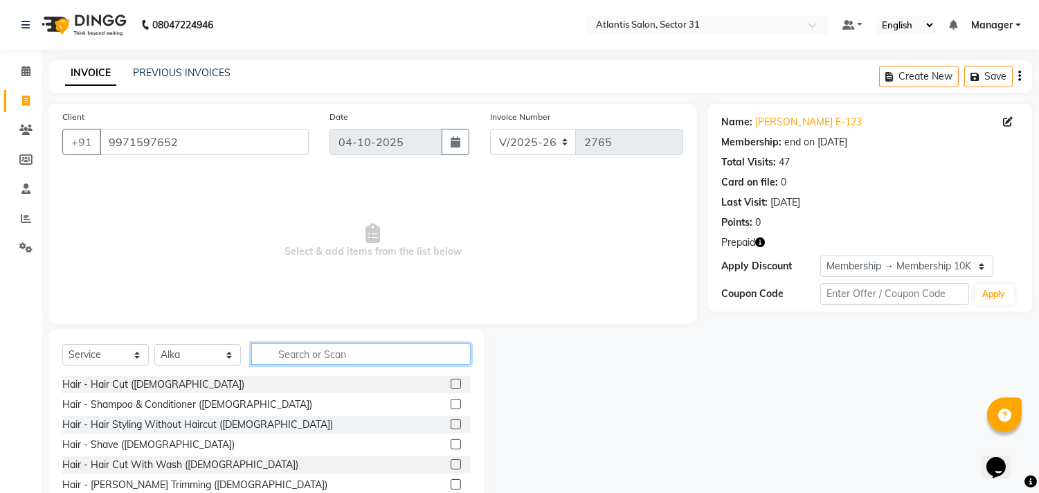
click at [317, 354] on input "text" at bounding box center [360, 353] width 219 height 21
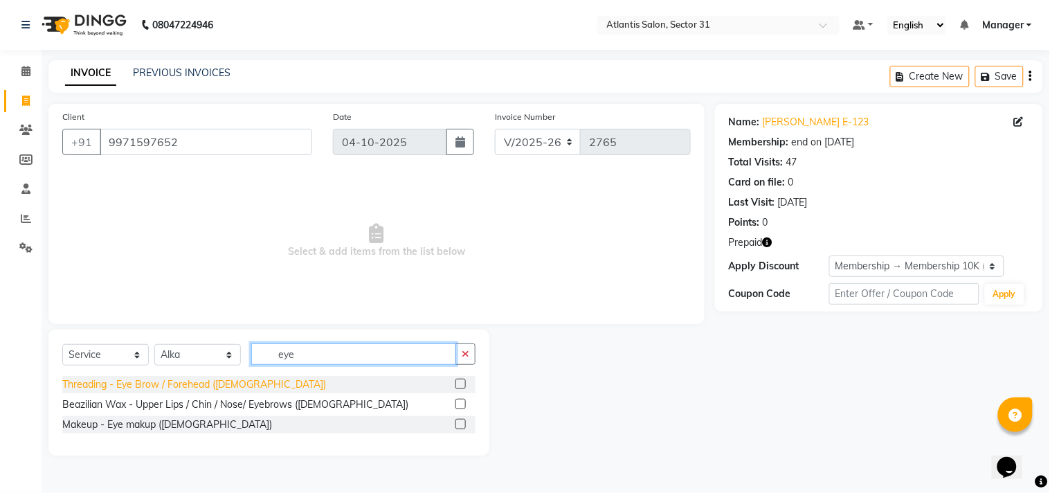
type input "eye"
click at [229, 378] on div "Threading - Eye Brow / Forehead ([DEMOGRAPHIC_DATA])" at bounding box center [194, 384] width 264 height 15
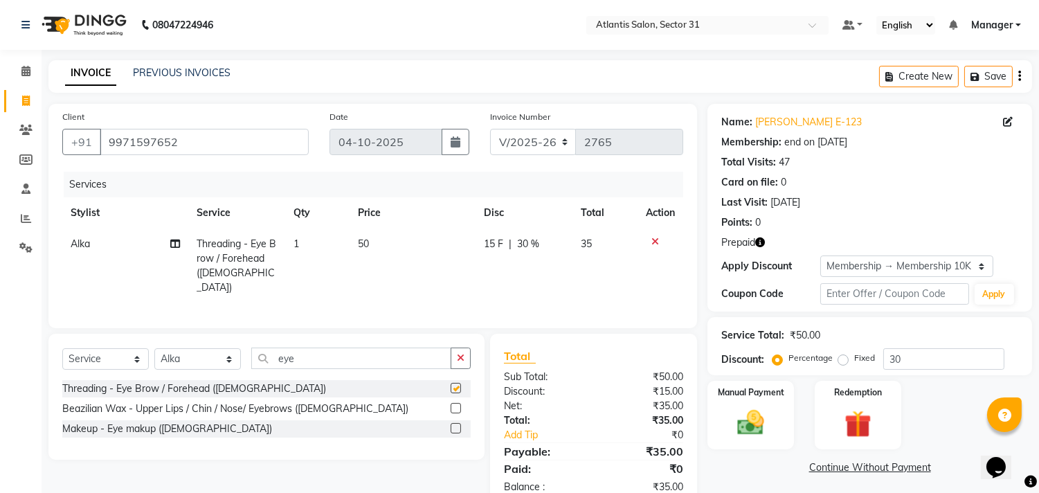
checkbox input "false"
click at [321, 352] on input "eye" at bounding box center [351, 357] width 200 height 21
type input "e"
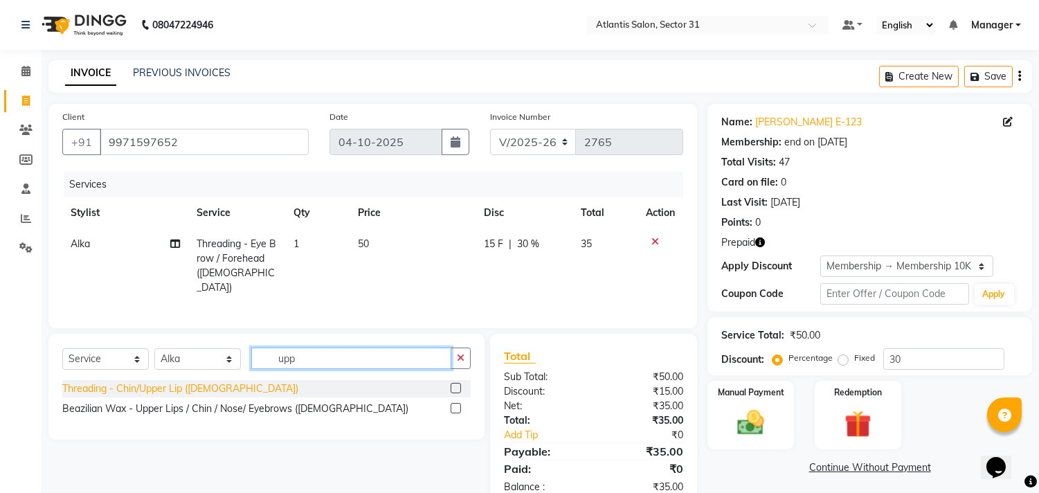
type input "upp"
click at [223, 388] on div "Threading - Chin/Upper Lip ([DEMOGRAPHIC_DATA])" at bounding box center [180, 388] width 236 height 15
checkbox input "false"
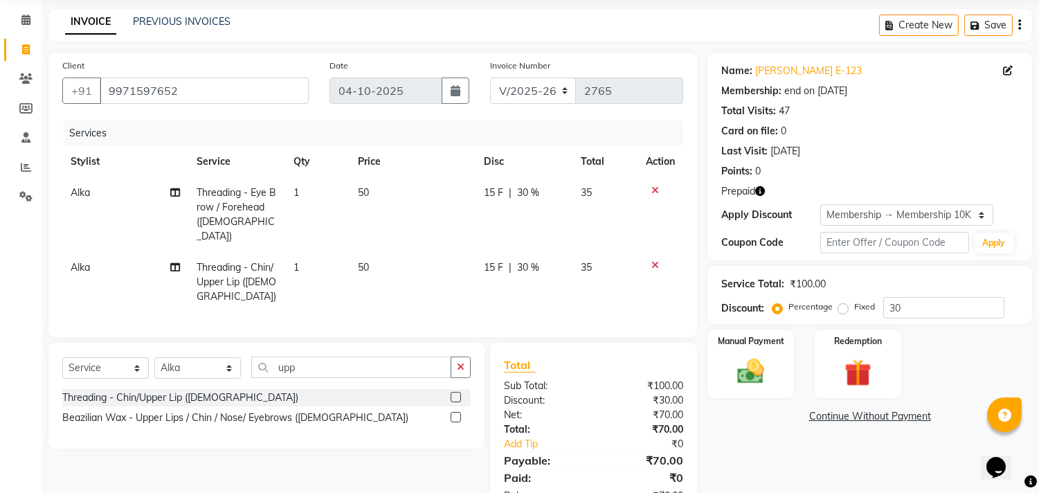
scroll to position [93, 0]
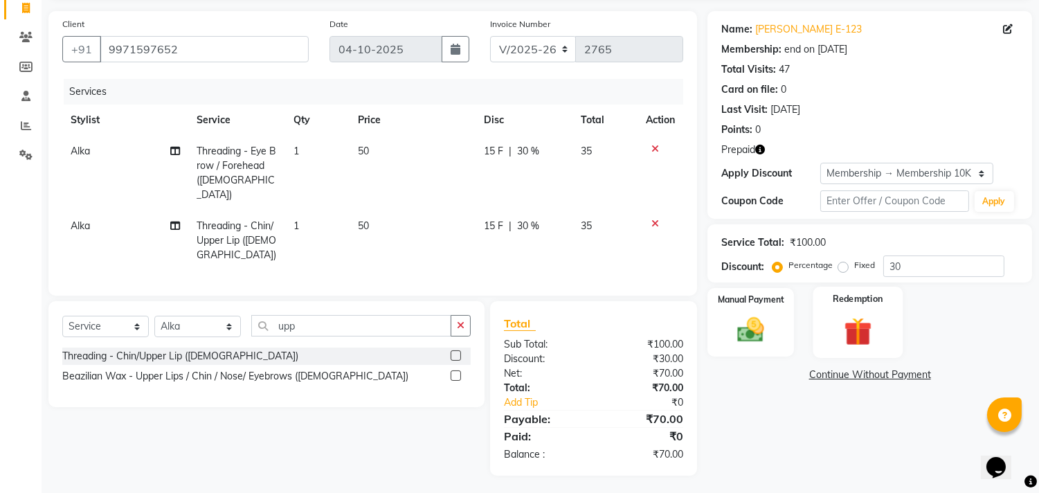
click at [848, 314] on img at bounding box center [858, 331] width 46 height 35
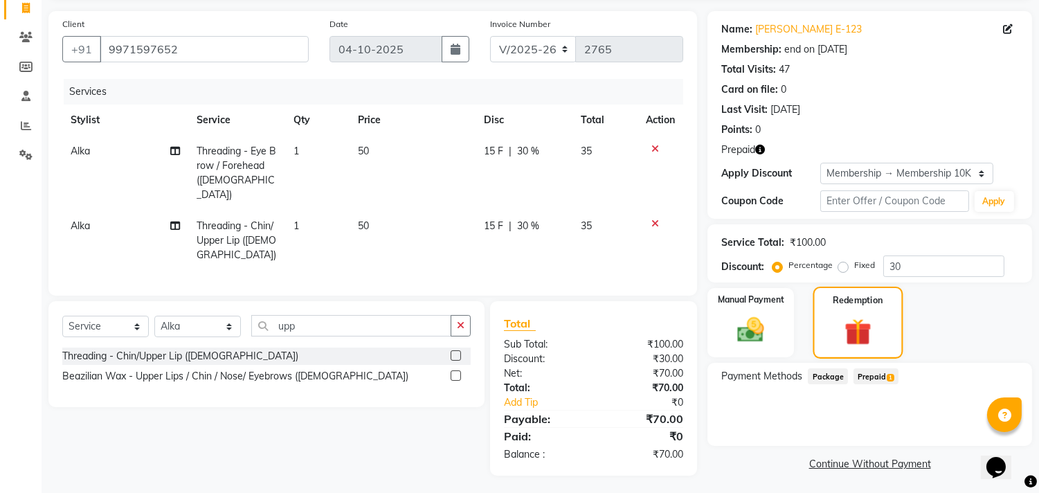
click at [848, 316] on img at bounding box center [858, 332] width 44 height 33
click at [866, 370] on span "Prepaid 1" at bounding box center [875, 376] width 45 height 16
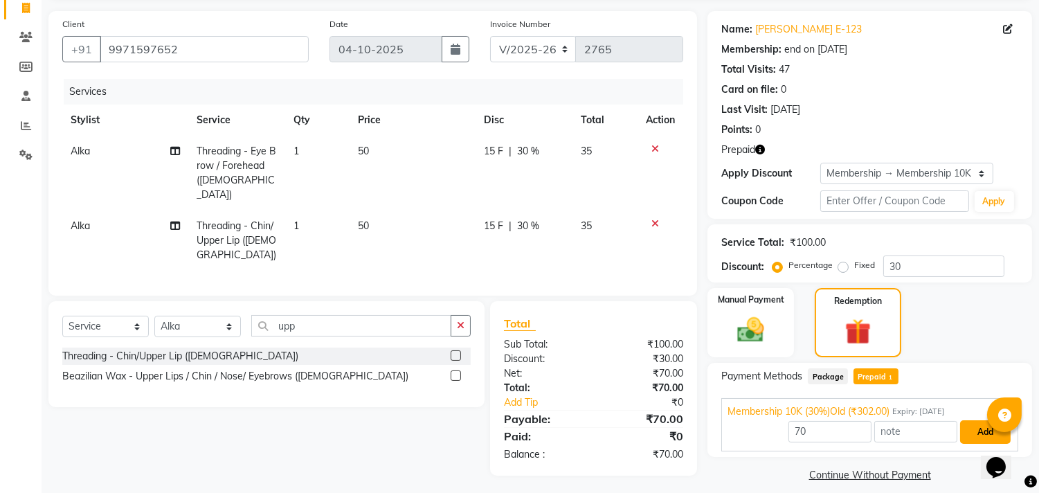
click at [969, 426] on button "Add" at bounding box center [985, 432] width 51 height 24
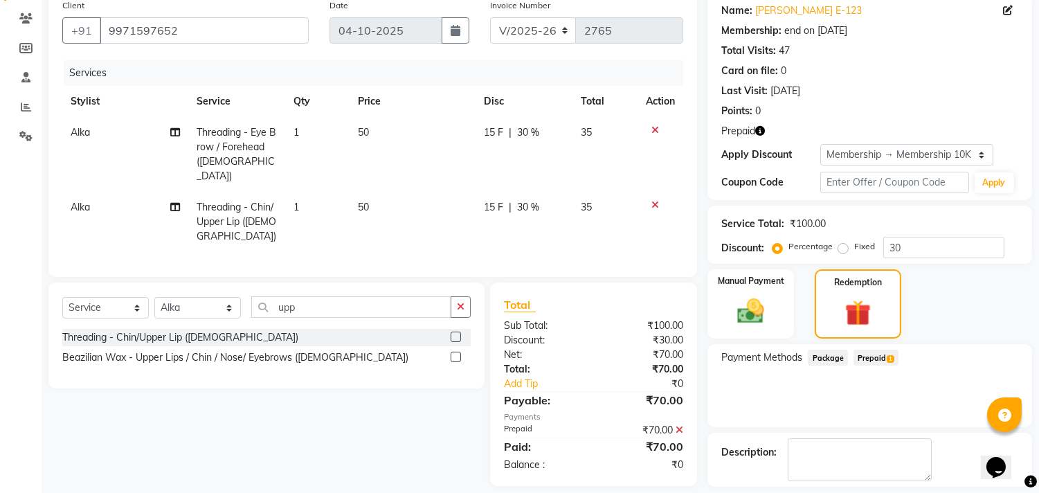
scroll to position [172, 0]
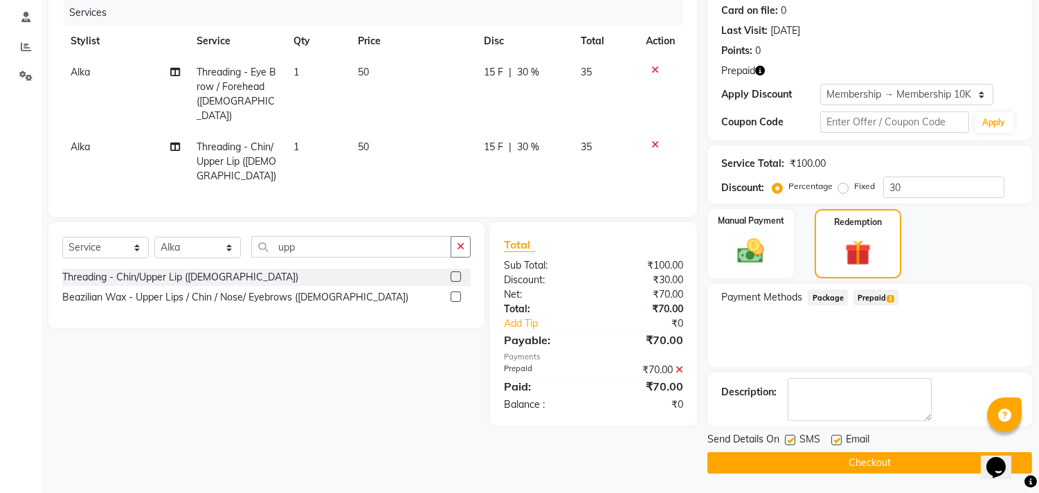
click at [918, 458] on button "Checkout" at bounding box center [869, 462] width 325 height 21
